Goal: Communication & Community: Answer question/provide support

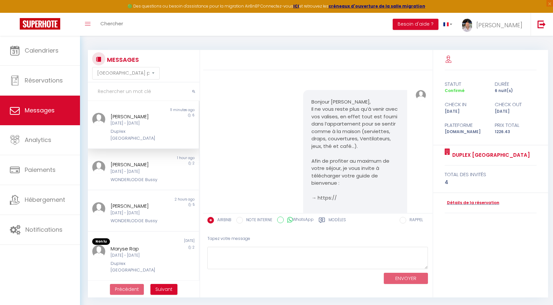
select select "message"
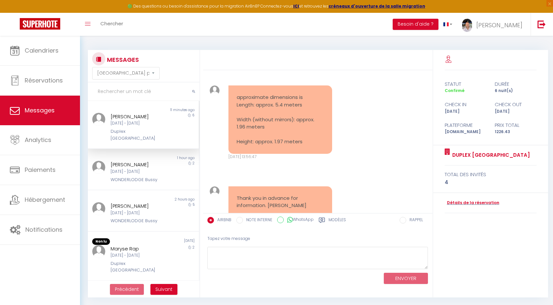
scroll to position [485, 0]
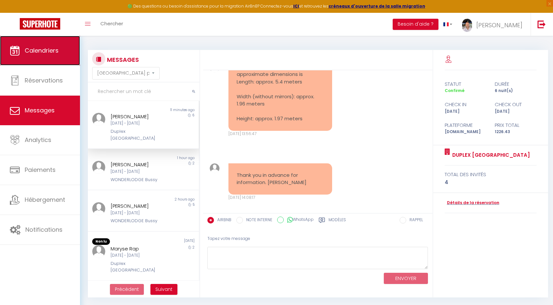
click at [46, 58] on link "Calendriers" at bounding box center [40, 51] width 80 height 30
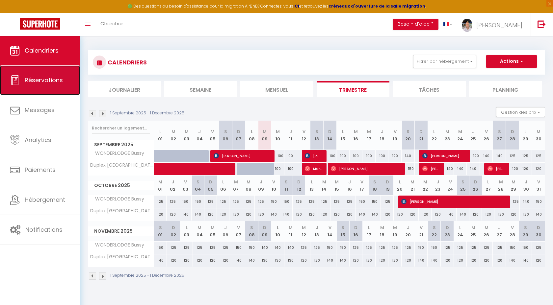
click at [45, 84] on span "Réservations" at bounding box center [44, 80] width 38 height 8
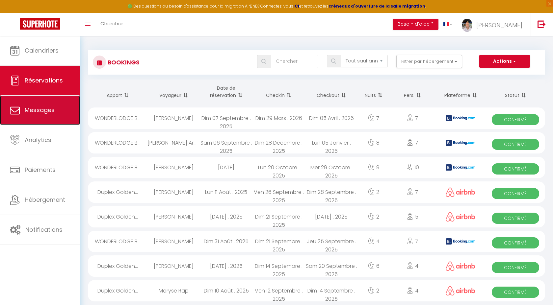
click at [42, 110] on span "Messages" at bounding box center [40, 110] width 30 height 8
select select "message"
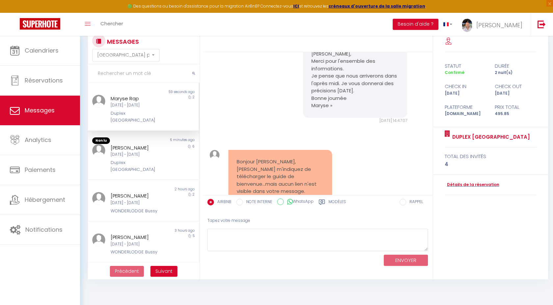
scroll to position [1211, 0]
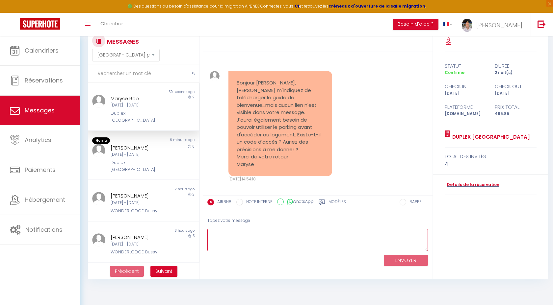
click at [273, 232] on textarea at bounding box center [317, 240] width 221 height 23
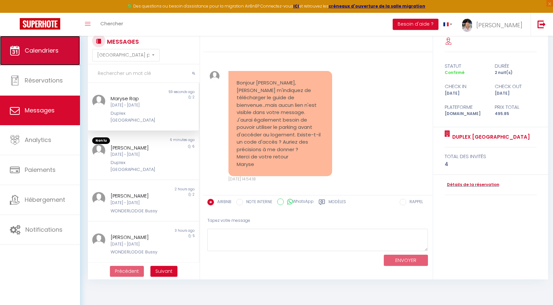
click at [49, 49] on span "Calendriers" at bounding box center [42, 50] width 34 height 8
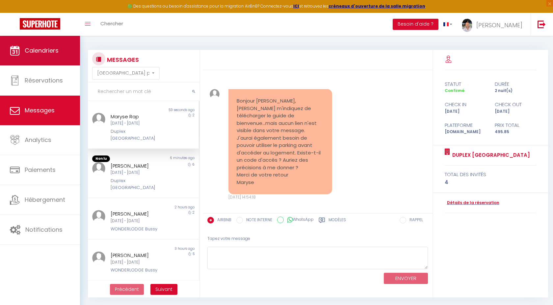
select select
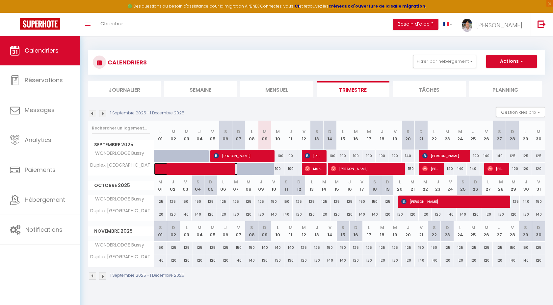
click at [203, 170] on span at bounding box center [207, 169] width 91 height 12
select select "OK"
select select "0"
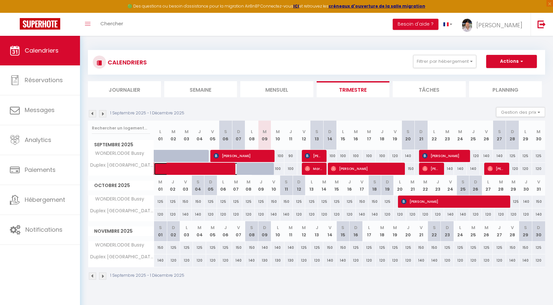
select select "1"
select select
select select "51043"
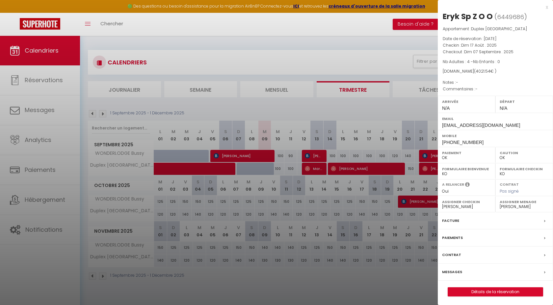
click at [456, 272] on label "Messages" at bounding box center [452, 272] width 20 height 7
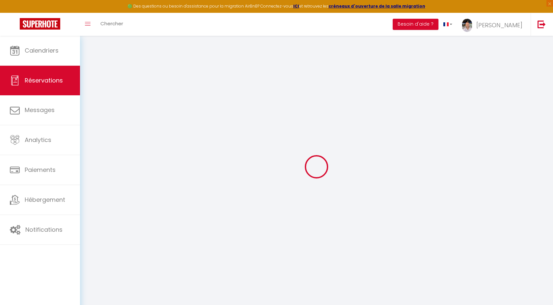
select select
checkbox input "false"
select index
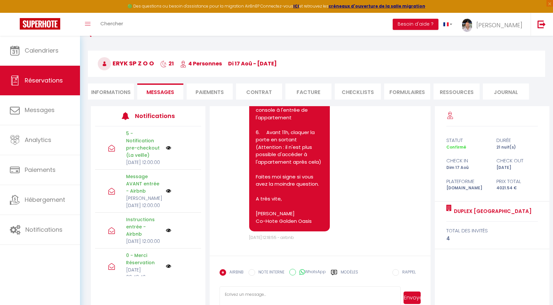
scroll to position [36, 0]
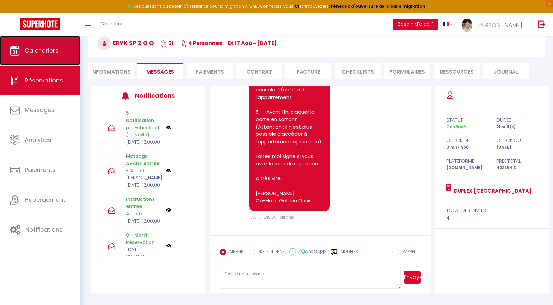
click at [51, 51] on span "Calendriers" at bounding box center [42, 50] width 34 height 8
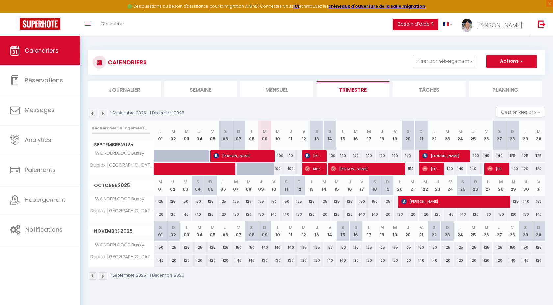
click at [92, 112] on img at bounding box center [92, 113] width 7 height 7
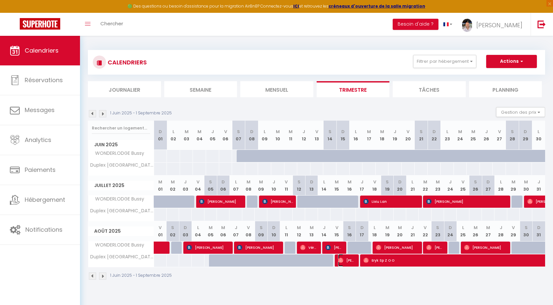
click at [350, 257] on span "[PERSON_NAME]" at bounding box center [346, 260] width 17 height 12
select select "OK"
select select "0"
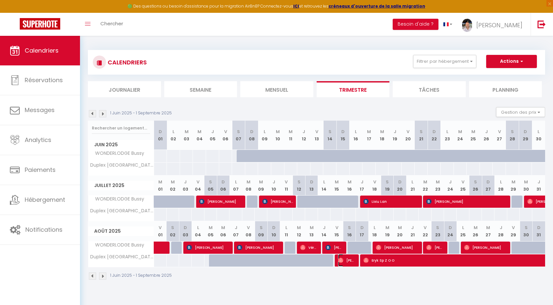
select select "1"
select select
select select "51043"
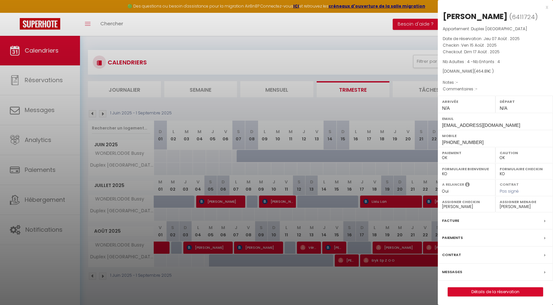
click at [455, 270] on label "Messages" at bounding box center [452, 272] width 20 height 7
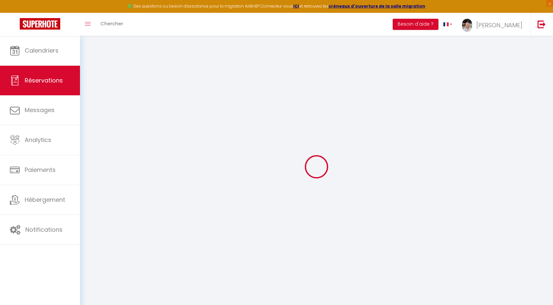
select select
checkbox input "false"
select index
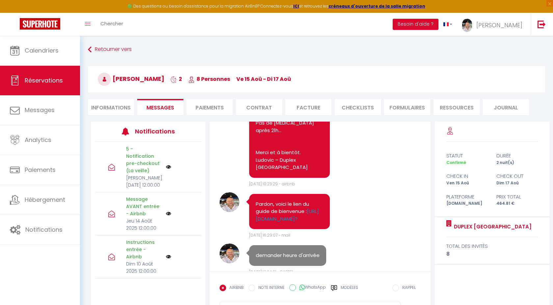
scroll to position [389, 0]
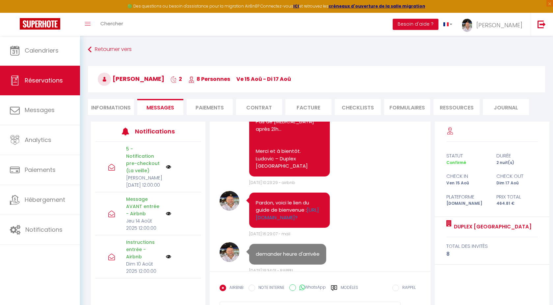
drag, startPoint x: 316, startPoint y: 225, endPoint x: 255, endPoint y: 209, distance: 63.4
click at [255, 209] on div "Pardon, voici le lien du guide de bienvenue : [URL][DOMAIN_NAME]?" at bounding box center [289, 211] width 80 height 36
copy link "[URL][DOMAIN_NAME]?"
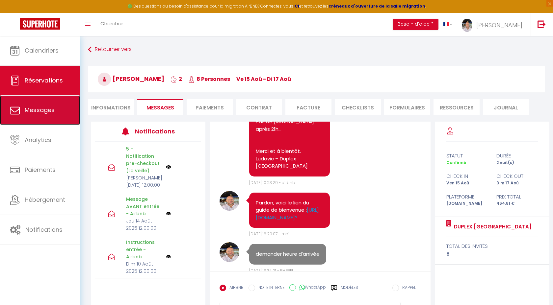
click at [33, 103] on link "Messages" at bounding box center [40, 110] width 80 height 30
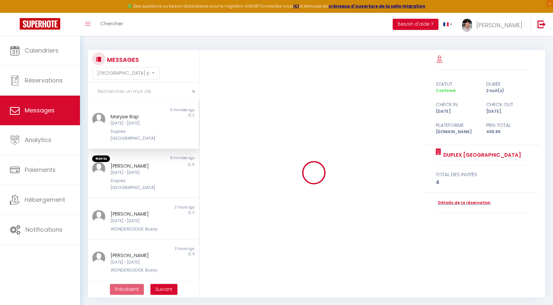
scroll to position [1211, 0]
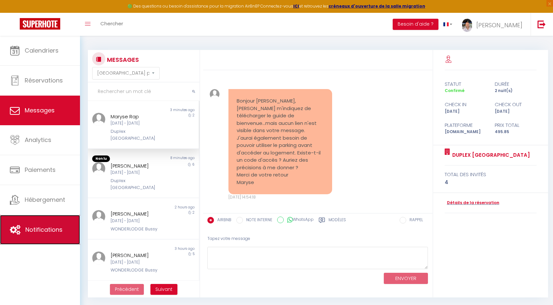
click at [35, 232] on span "Notifications" at bounding box center [43, 230] width 37 height 8
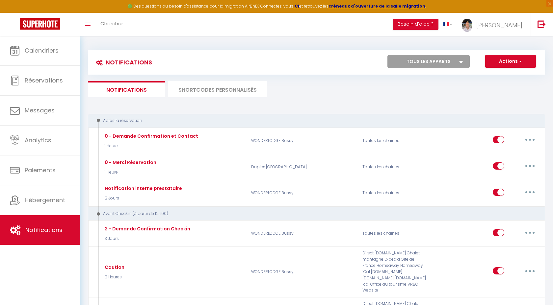
click at [440, 65] on select "Tous les apparts Duplex [GEOGRAPHIC_DATA] WONDERLODGE Bussy" at bounding box center [428, 61] width 82 height 13
select select "75044"
click at [387, 55] on select "Tous les apparts Duplex [GEOGRAPHIC_DATA] WONDERLODGE Bussy" at bounding box center [428, 61] width 82 height 13
checkbox input "false"
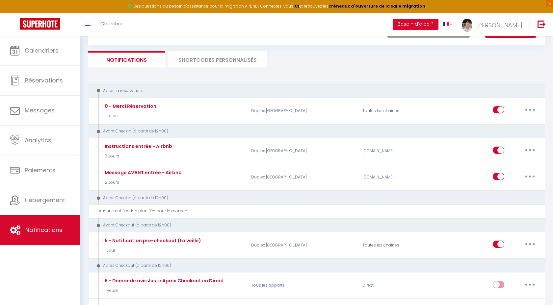
scroll to position [31, 0]
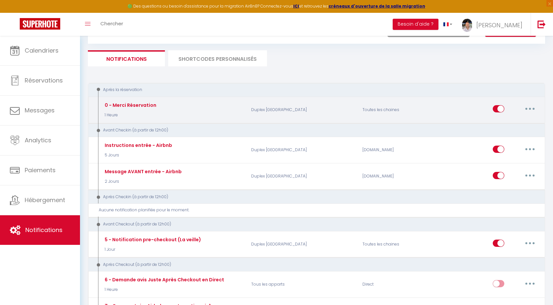
click at [530, 110] on button "button" at bounding box center [529, 109] width 18 height 11
click at [501, 122] on link "Editer" at bounding box center [512, 123] width 49 height 11
type input "0 - Merci Réservation"
select select "1 Heure"
select select "if_booking_is_paid"
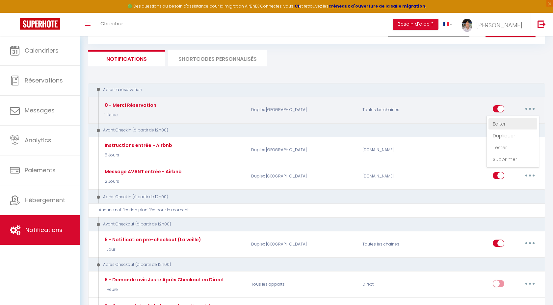
checkbox input "true"
checkbox input "false"
radio input "true"
type input "Merci de confirmer votre réservation - [BOOKING:ID] - [GUEST:FIRST_NAME] [GUEST…"
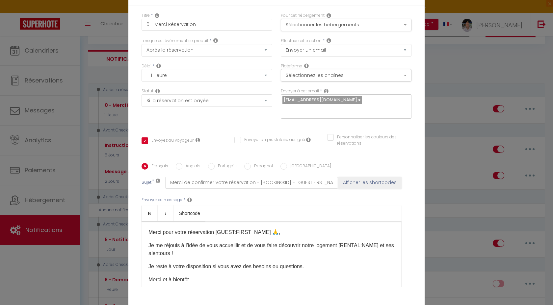
scroll to position [23, 0]
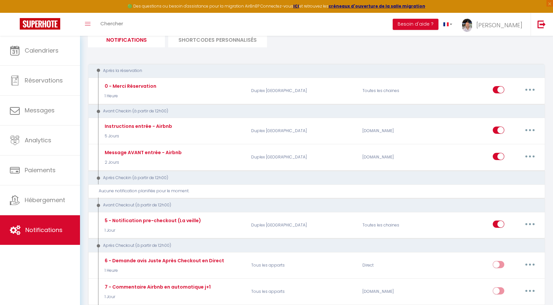
scroll to position [50, 0]
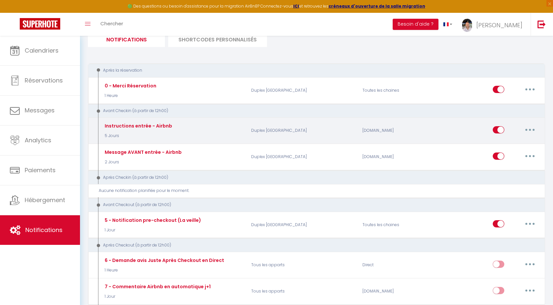
click at [531, 130] on button "button" at bounding box center [529, 130] width 18 height 11
click at [501, 146] on link "Editer" at bounding box center [512, 144] width 49 height 11
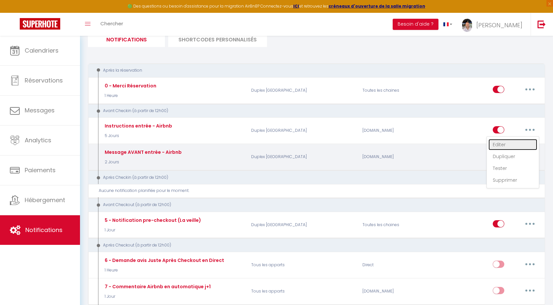
type input "Instructions entrée - Airbnb"
select select "5 Jours"
checkbox input "true"
checkbox input "false"
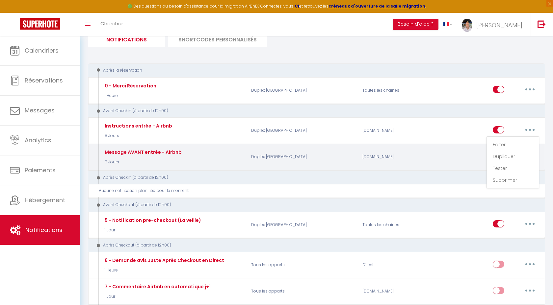
type input "[RENTAL:NAME] - Quelques instructions avant votre séjour..."
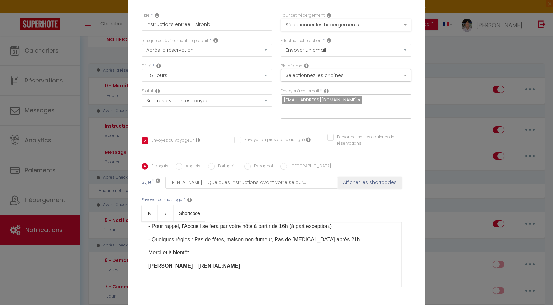
scroll to position [36, 0]
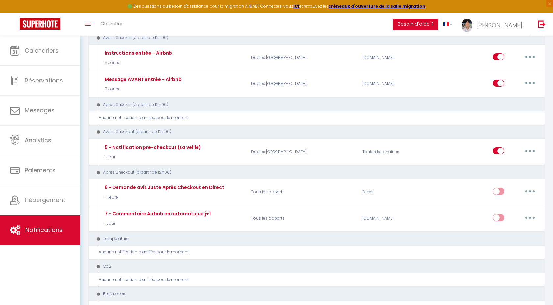
scroll to position [0, 0]
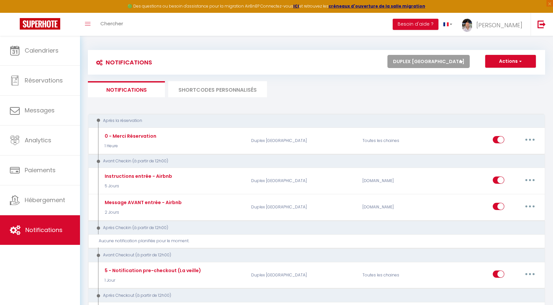
click at [232, 91] on li "SHORTCODES PERSONNALISÉS" at bounding box center [217, 89] width 99 height 16
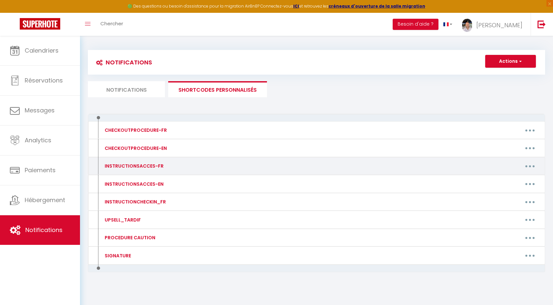
click at [531, 166] on button "button" at bounding box center [529, 166] width 18 height 11
click at [498, 179] on link "Editer" at bounding box center [512, 181] width 49 height 11
type input "INSTRUCTIONSACCES-FR"
type textarea "Il ne vous reste plus qu’à venir avec vos valises, en effet tout est fourni dan…"
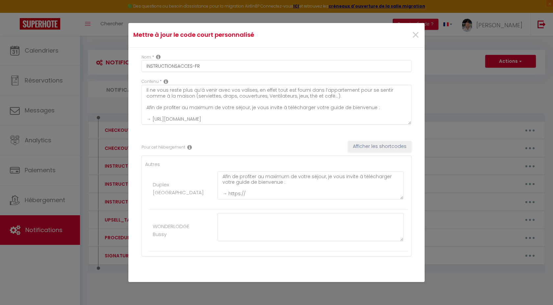
scroll to position [10, 0]
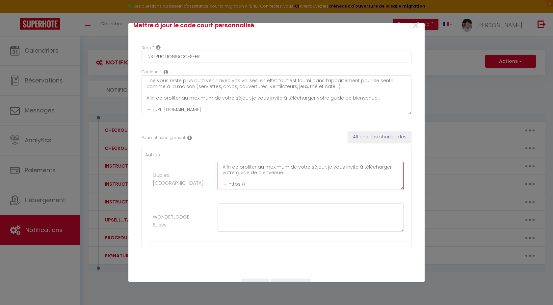
click at [321, 184] on textarea "Il ne vous reste plus qu’à venir avec vos valises, en effet tout est fourni dan…" at bounding box center [310, 176] width 186 height 28
paste textarea "[URL][DOMAIN_NAME]?"
click at [239, 179] on textarea "Il ne vous reste plus qu’à venir avec vos valises, en effet tout est fourni dan…" at bounding box center [310, 176] width 186 height 28
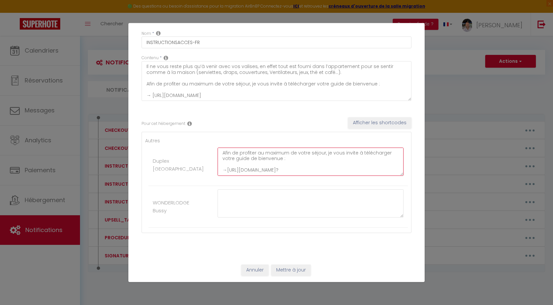
type textarea "Il ne vous reste plus qu’à venir avec vos valises, en effet tout est fourni dan…"
click at [291, 272] on button "Mettre à jour" at bounding box center [290, 270] width 39 height 11
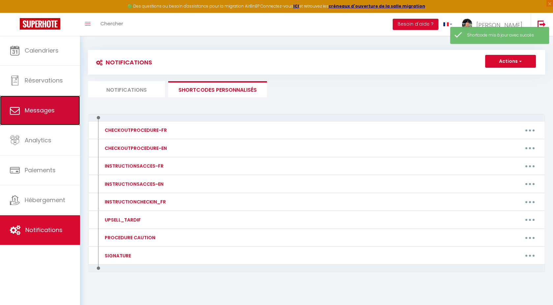
click at [45, 119] on link "Messages" at bounding box center [40, 111] width 80 height 30
select select "message"
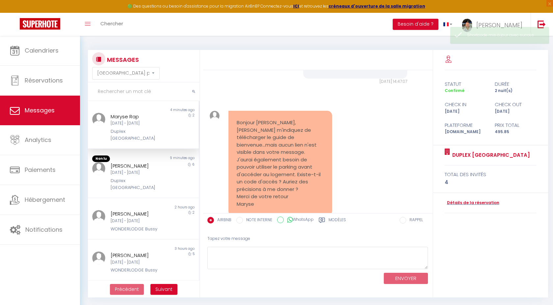
scroll to position [1211, 0]
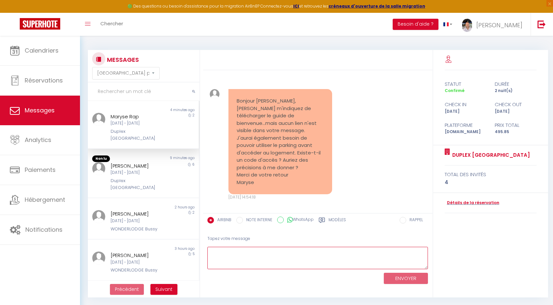
click at [261, 257] on textarea at bounding box center [317, 258] width 221 height 23
paste textarea "[URL][DOMAIN_NAME]?"
type textarea "Bonjour, oui tout à fait, le lien ne s'est pas envoyé : [URL][DOMAIN_NAME]?"
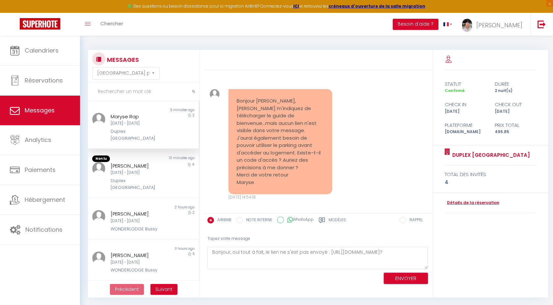
click at [410, 277] on button "ENVOYER" at bounding box center [406, 279] width 44 height 12
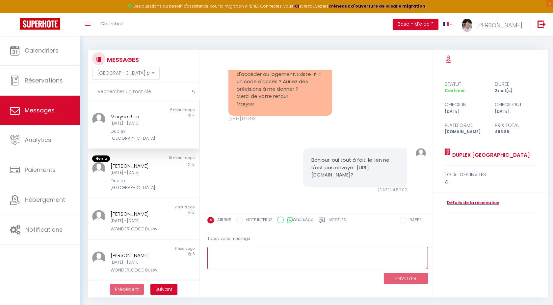
click at [339, 259] on textarea at bounding box center [317, 258] width 221 height 23
type textarea "pour le parking oui vous aurez accès et on vous donnera le badge le jour de vot…"
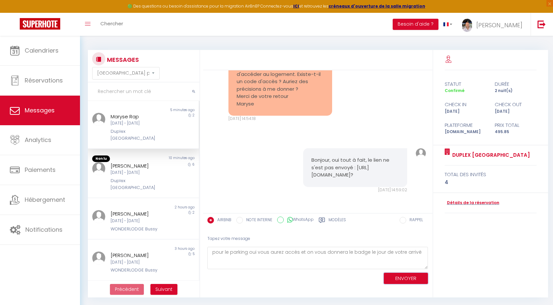
click at [406, 280] on button "ENVOYER" at bounding box center [406, 279] width 44 height 12
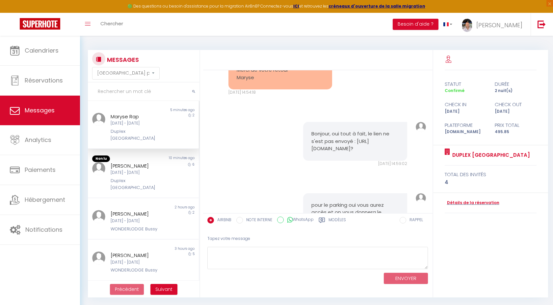
scroll to position [1368, 0]
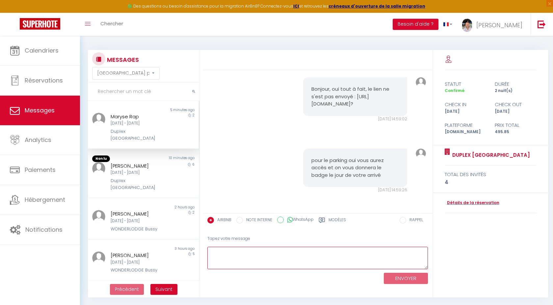
click at [328, 258] on textarea at bounding box center [317, 258] width 221 height 23
type textarea "v"
click at [263, 261] on textarea at bounding box center [317, 258] width 221 height 23
click at [304, 251] on textarea "comme je vous le disais, vous serez accuillis" at bounding box center [317, 258] width 221 height 23
click at [329, 251] on textarea "comme je vous le disais, vous serez accueillis" at bounding box center [317, 258] width 221 height 23
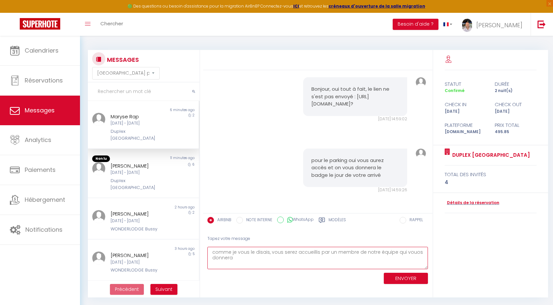
click at [412, 252] on textarea "comme je vous le disais, vous serez accueillis par un membre de notre équipe qu…" at bounding box center [317, 258] width 221 height 23
click at [349, 261] on textarea "comme je vous le disais, vous serez accueillis par un membre de notre équipe qu…" at bounding box center [317, 258] width 221 height 23
type textarea "comme je vous le disais, vous serez accueillis par un membre de notre équipe qu…"
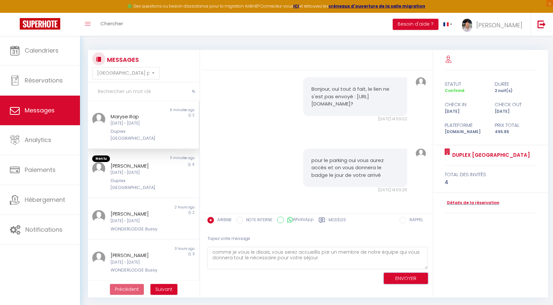
click at [410, 282] on button "ENVOYER" at bounding box center [406, 279] width 44 height 12
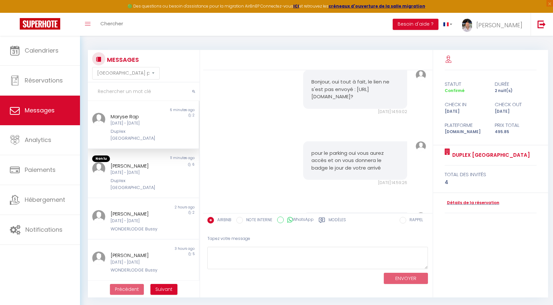
scroll to position [1447, 0]
click at [133, 173] on div "[DATE] - [DATE]" at bounding box center [139, 173] width 56 height 6
